Goal: Check status: Check status

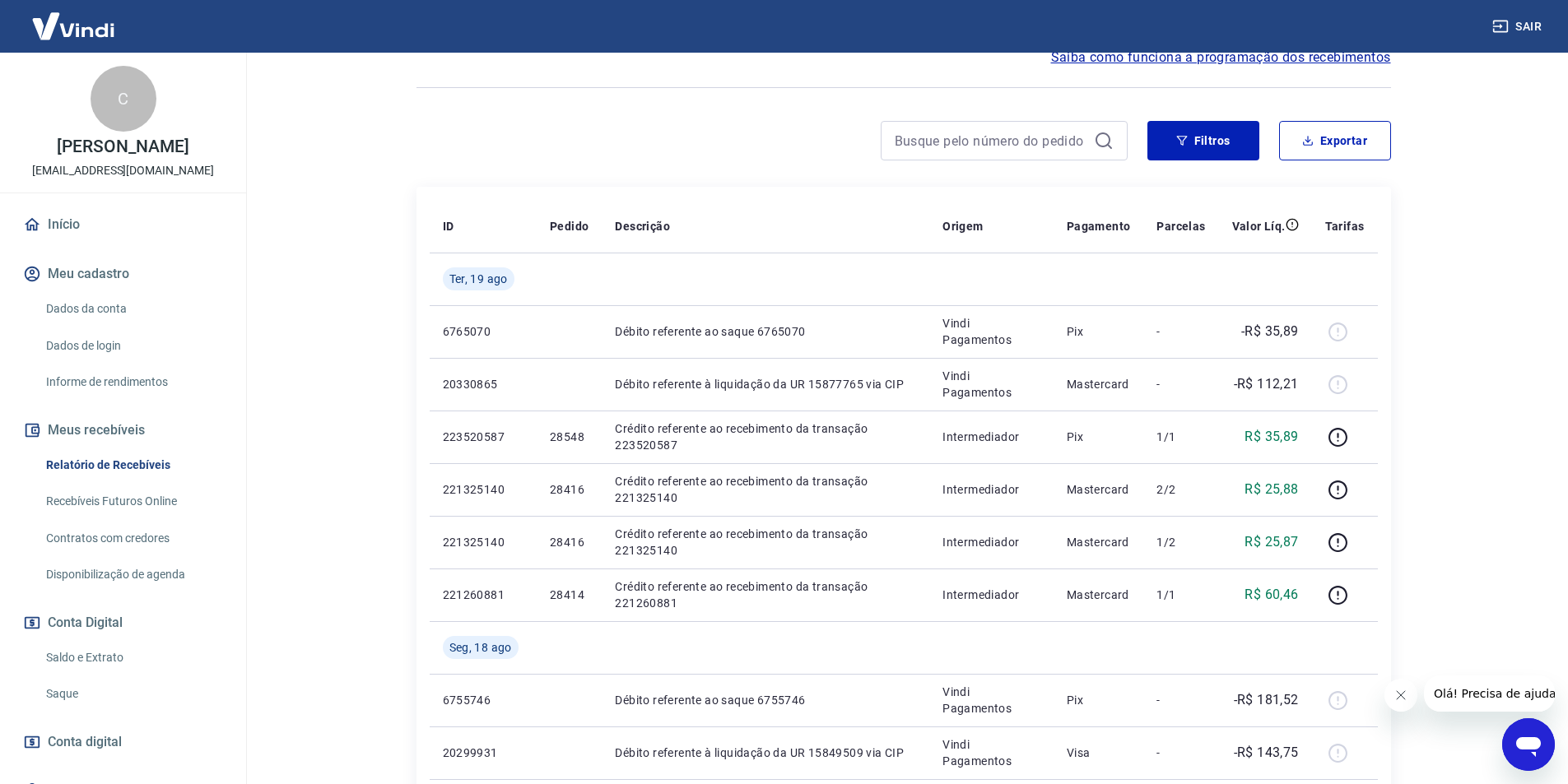
scroll to position [165, 0]
click at [94, 656] on link "Saldo e Extrato" at bounding box center [132, 657] width 187 height 34
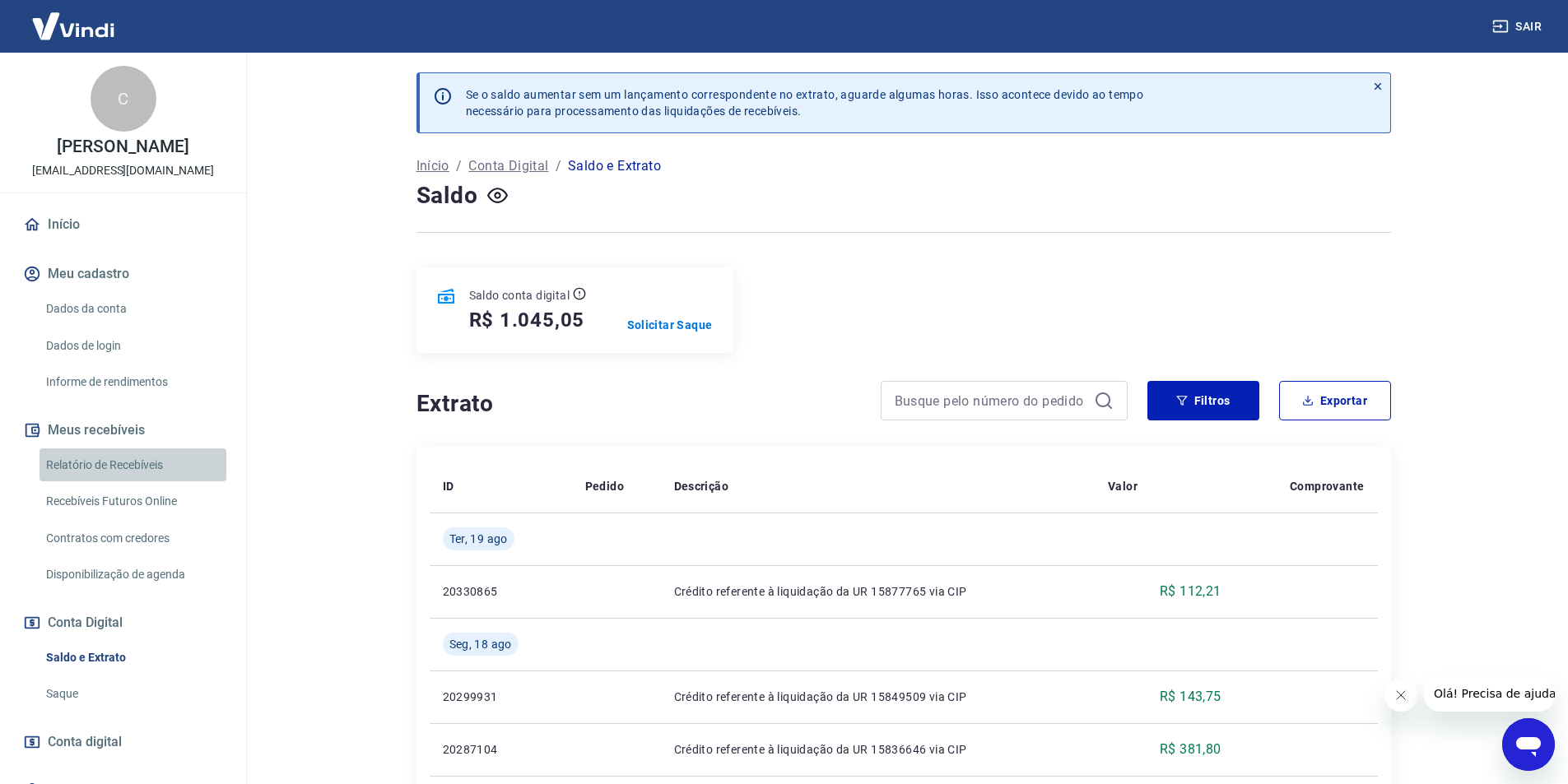
click at [135, 468] on link "Relatório de Recebíveis" at bounding box center [132, 464] width 187 height 34
